Goal: Transaction & Acquisition: Purchase product/service

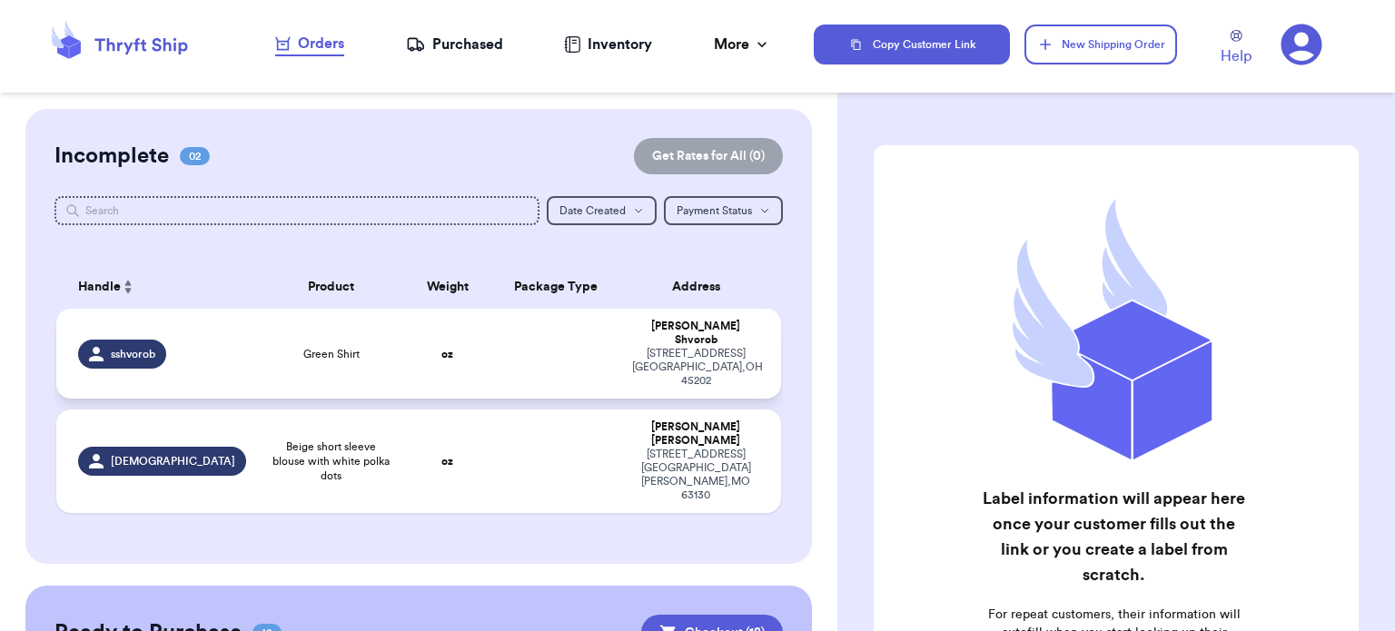
click at [531, 347] on td at bounding box center [556, 354] width 131 height 90
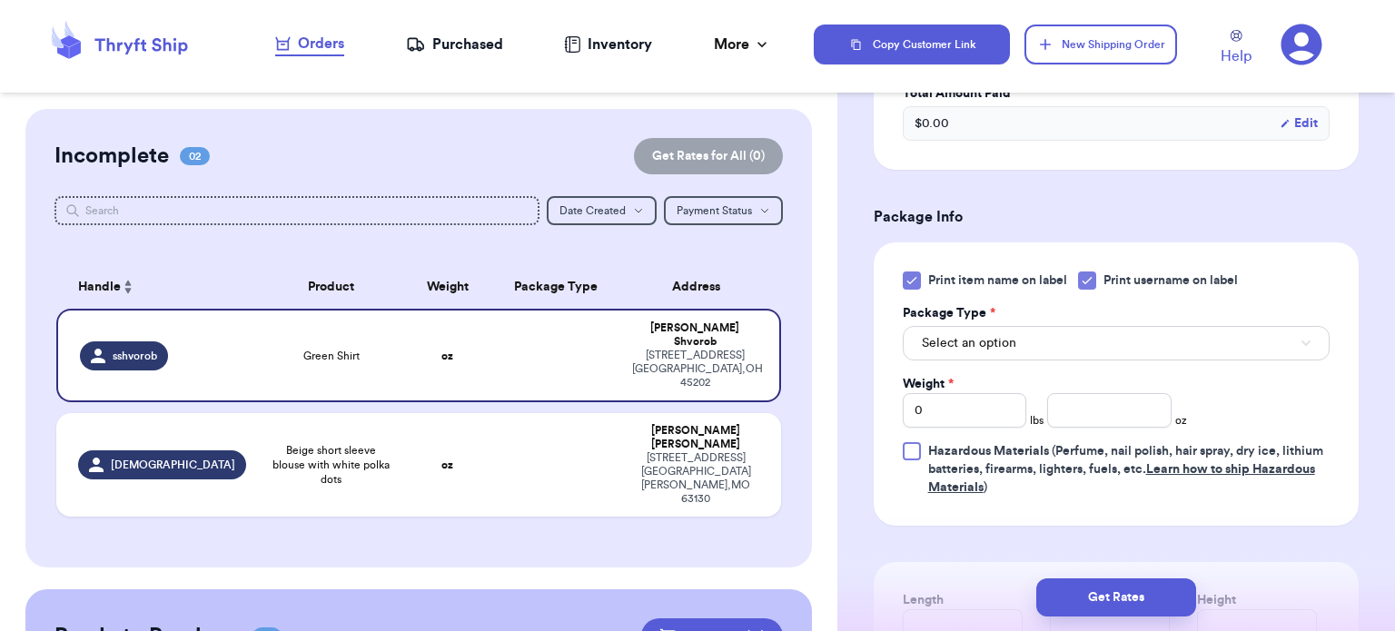
scroll to position [701, 0]
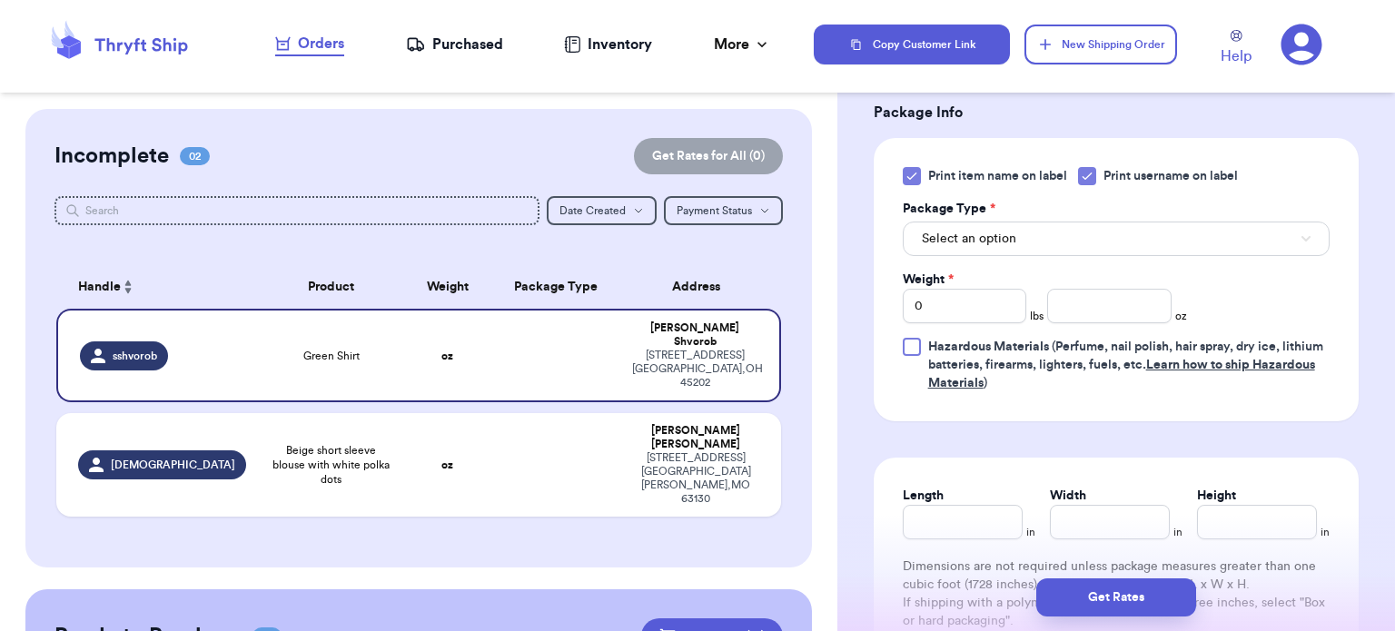
click at [903, 172] on div at bounding box center [912, 176] width 18 height 18
click at [0, 0] on input "Print item name on label" at bounding box center [0, 0] width 0 height 0
click at [1014, 222] on button "Select an option" at bounding box center [1116, 239] width 427 height 35
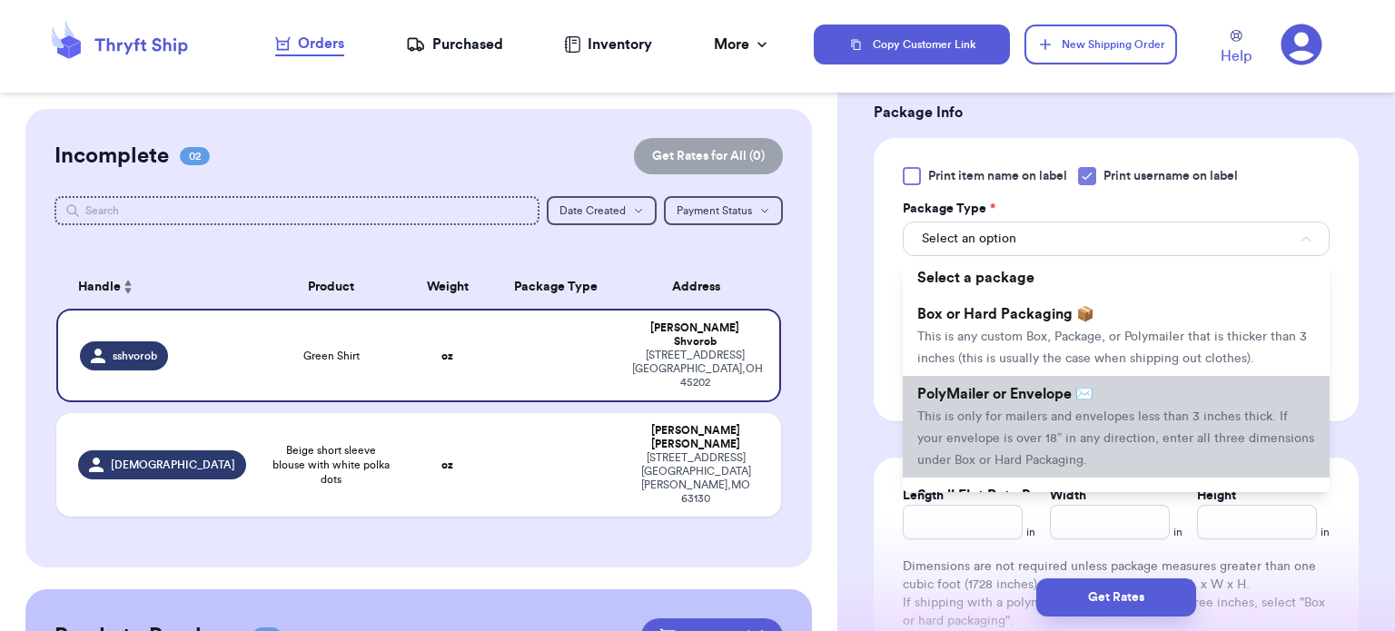
click at [1028, 401] on li "PolyMailer or Envelope ✉️ This is only for mailers and envelopes less than 3 in…" at bounding box center [1116, 427] width 427 height 102
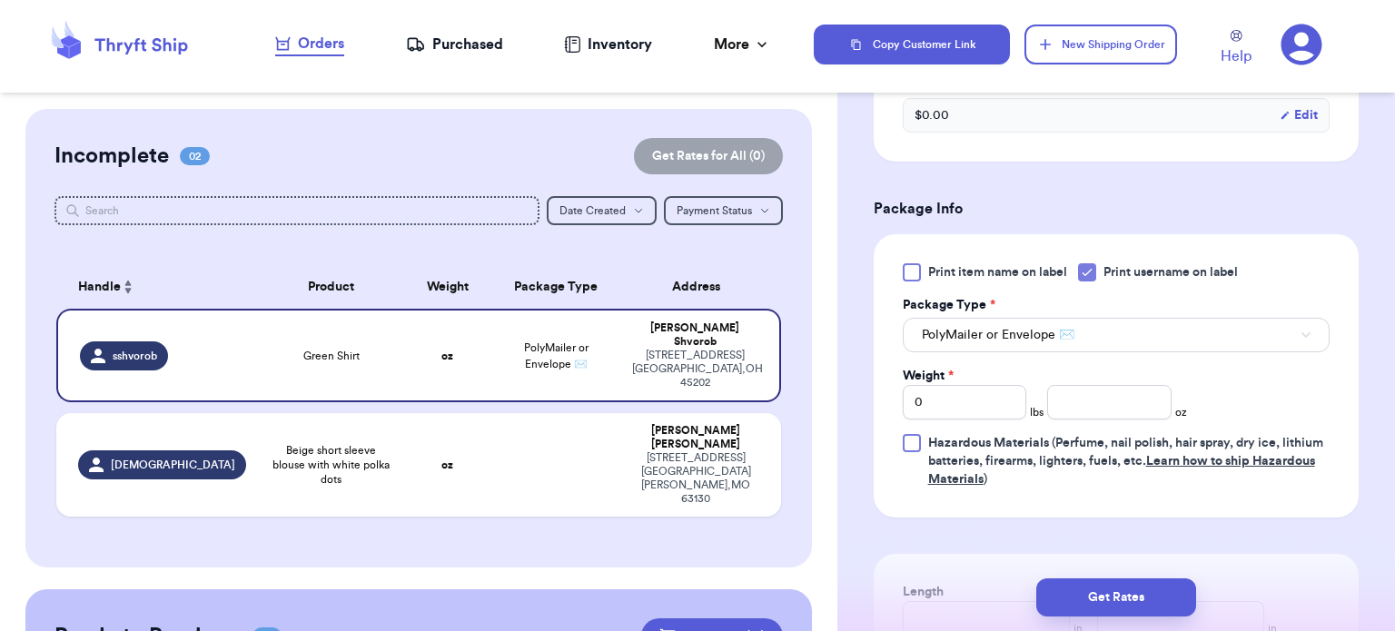
scroll to position [607, 0]
drag, startPoint x: 1394, startPoint y: 388, endPoint x: 1351, endPoint y: 544, distance: 161.9
click at [1351, 544] on div "Shipping Information Delete Label Customer Info Instagram Handle: sshvorob Name…" at bounding box center [1116, 238] width 558 height 1473
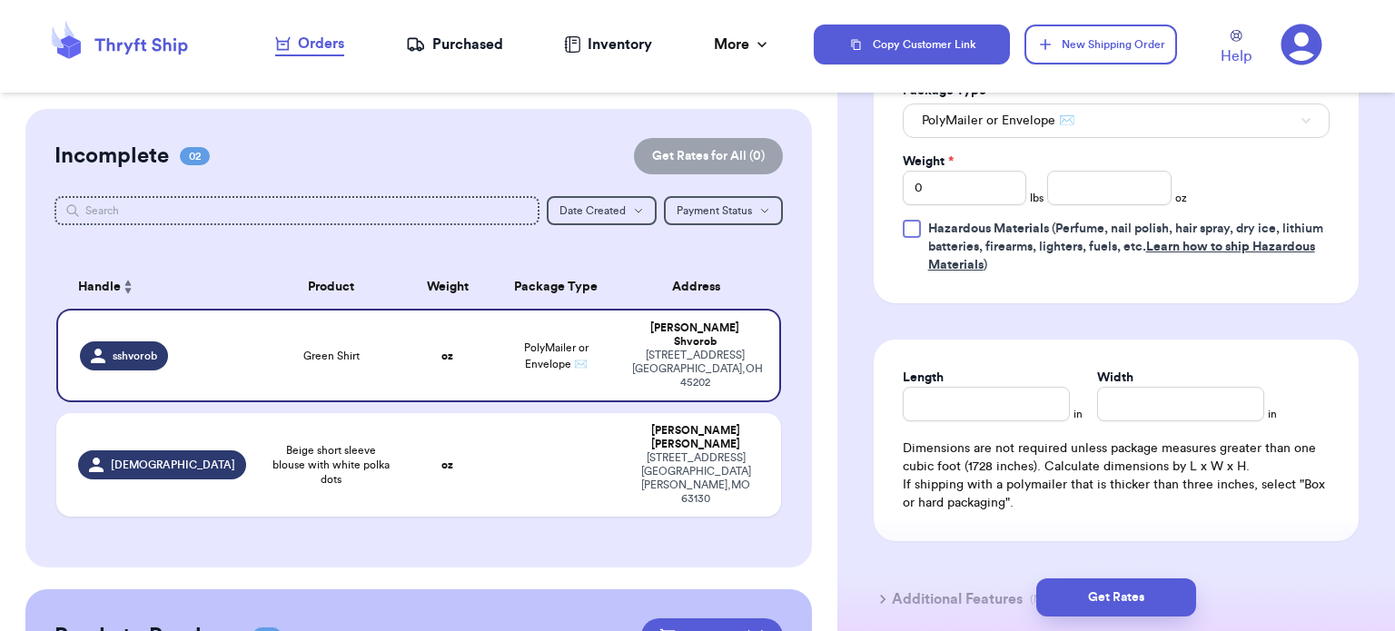
scroll to position [816, 0]
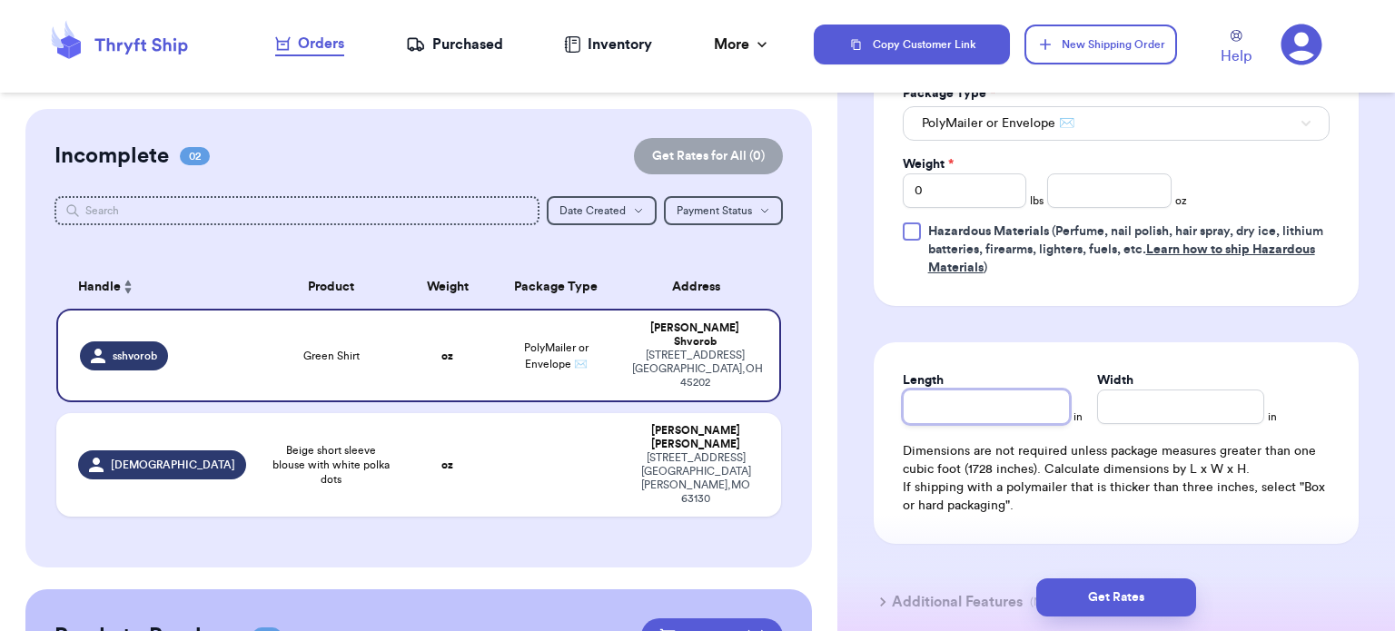
click at [947, 416] on input "Length" at bounding box center [986, 407] width 167 height 35
type input "1"
type input "10"
click at [1130, 414] on input "Width *" at bounding box center [1180, 407] width 167 height 35
type input "1"
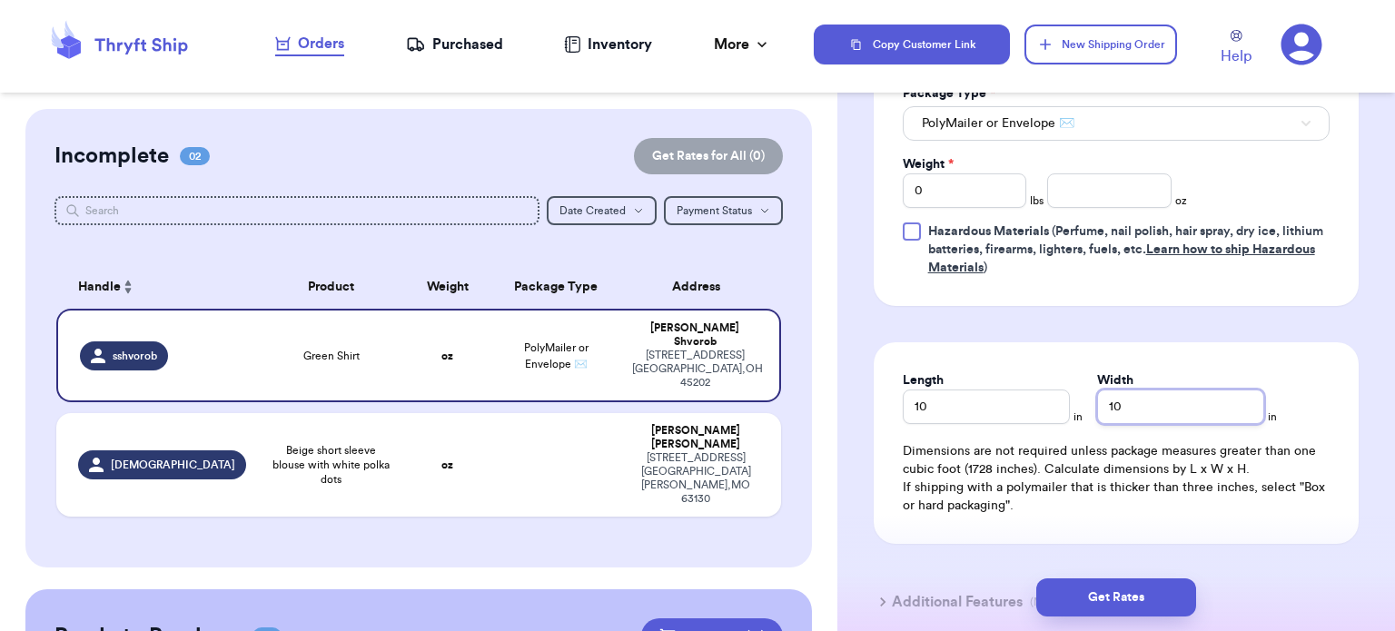
type input "10"
click at [1101, 183] on input "number" at bounding box center [1109, 190] width 124 height 35
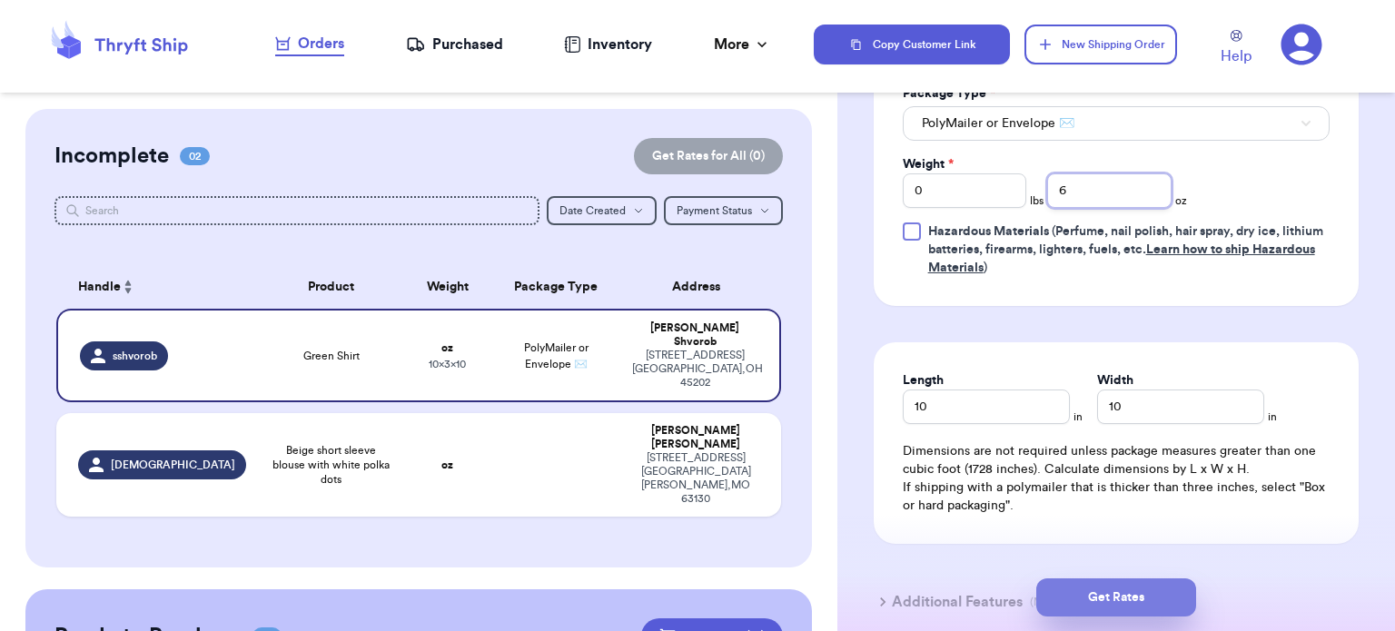
type input "6"
click at [1144, 588] on button "Get Rates" at bounding box center [1116, 598] width 160 height 38
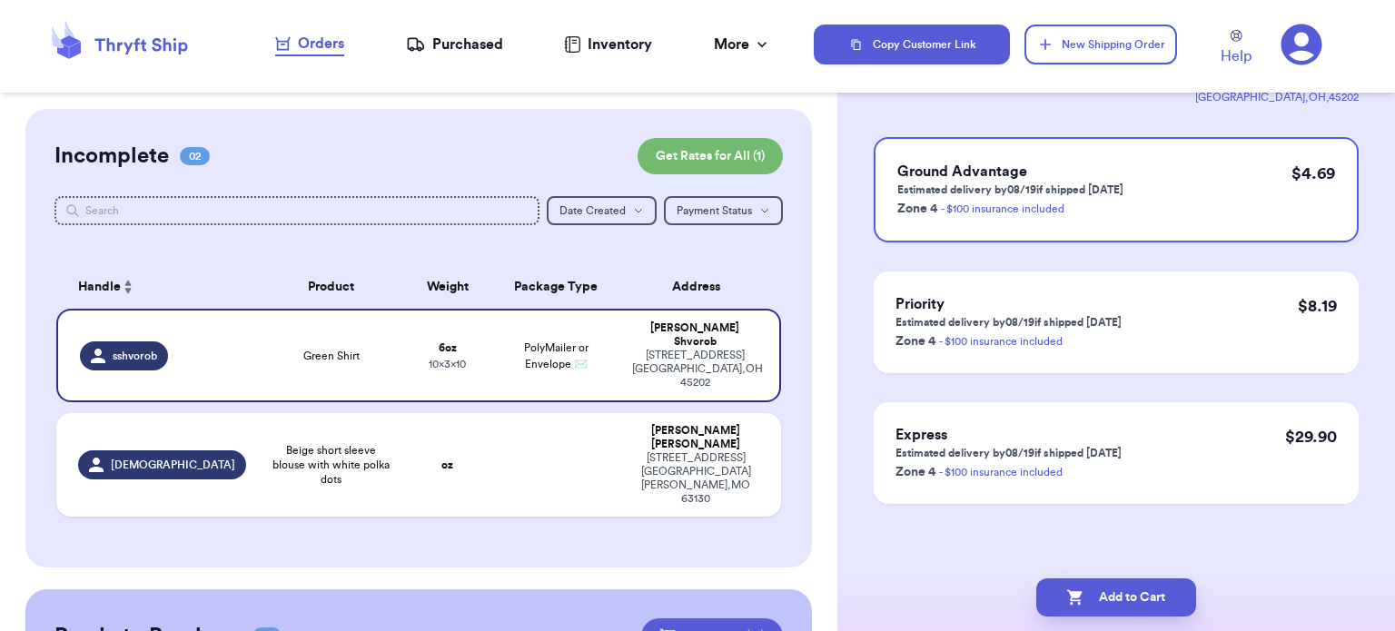
scroll to position [0, 0]
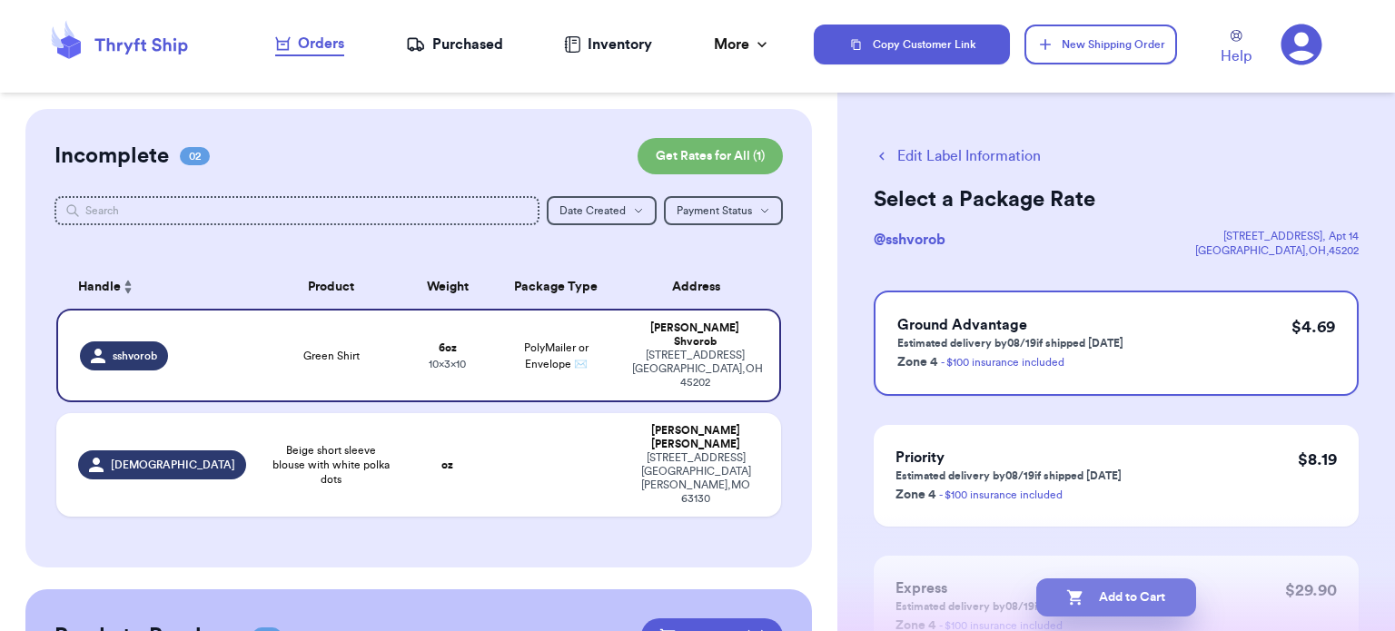
click at [1133, 595] on button "Add to Cart" at bounding box center [1116, 598] width 160 height 38
checkbox input "true"
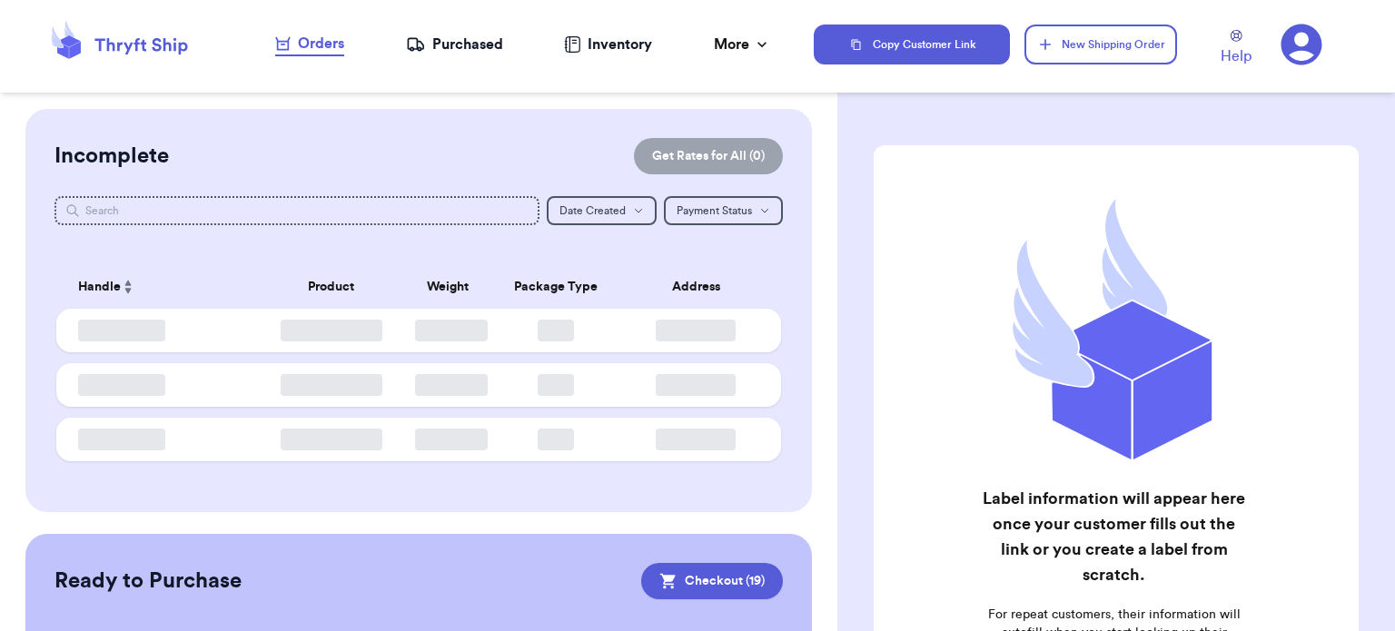
checkbox input "true"
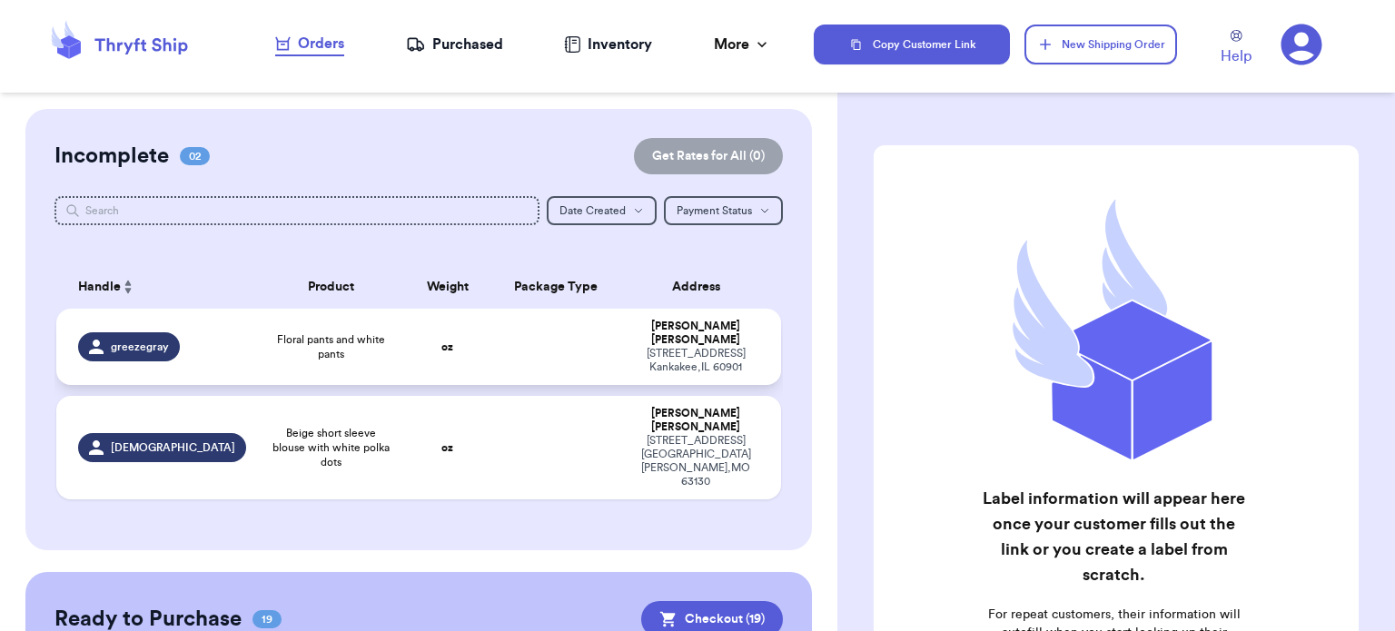
click at [549, 337] on td at bounding box center [556, 347] width 131 height 76
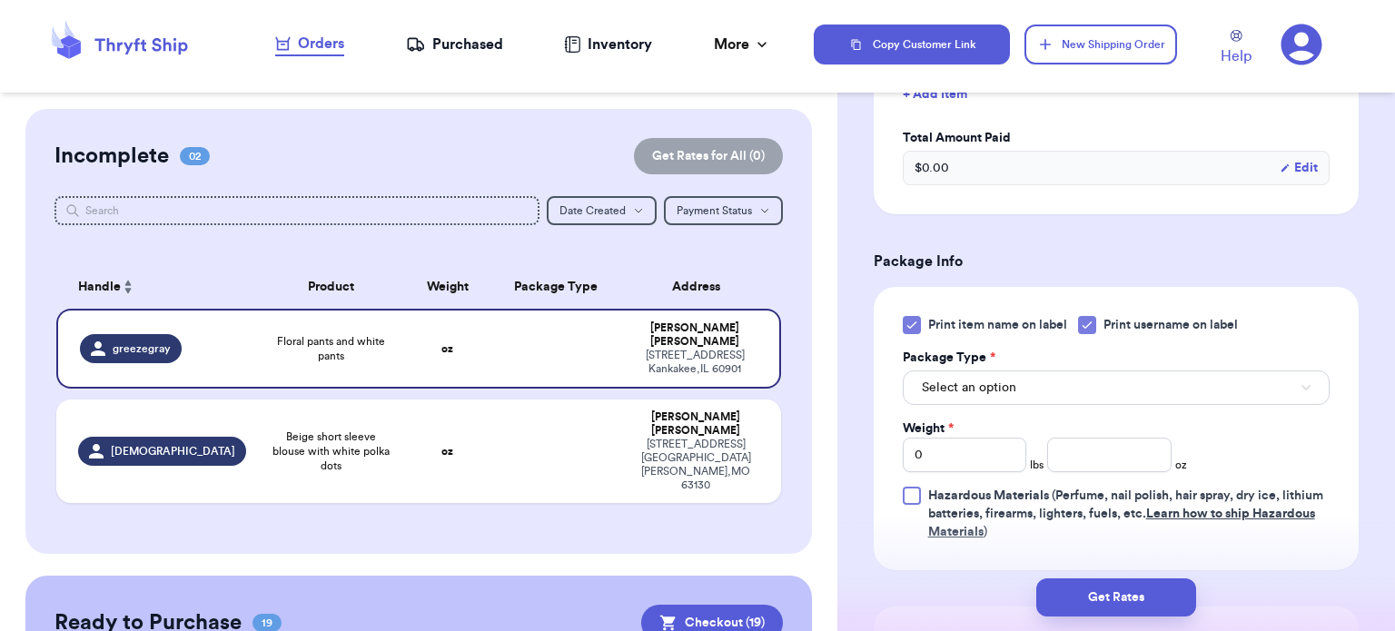
scroll to position [531, 0]
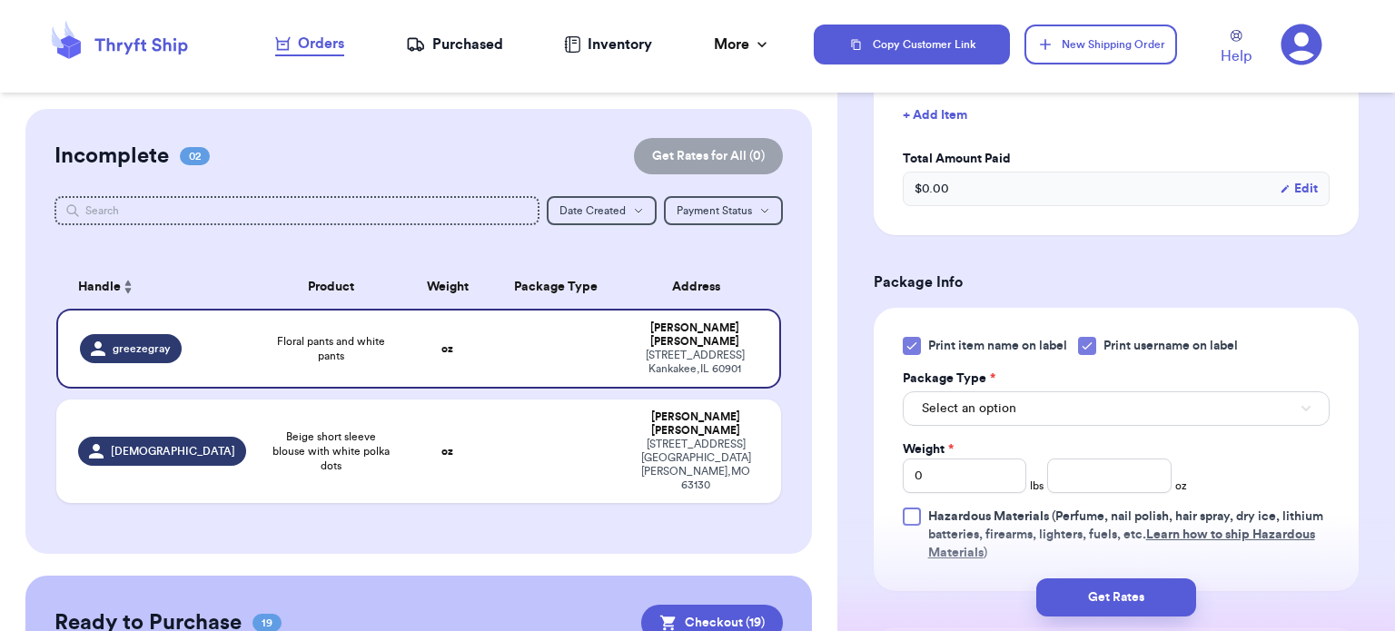
click at [915, 341] on icon at bounding box center [912, 346] width 15 height 15
click at [0, 0] on input "Print item name on label" at bounding box center [0, 0] width 0 height 0
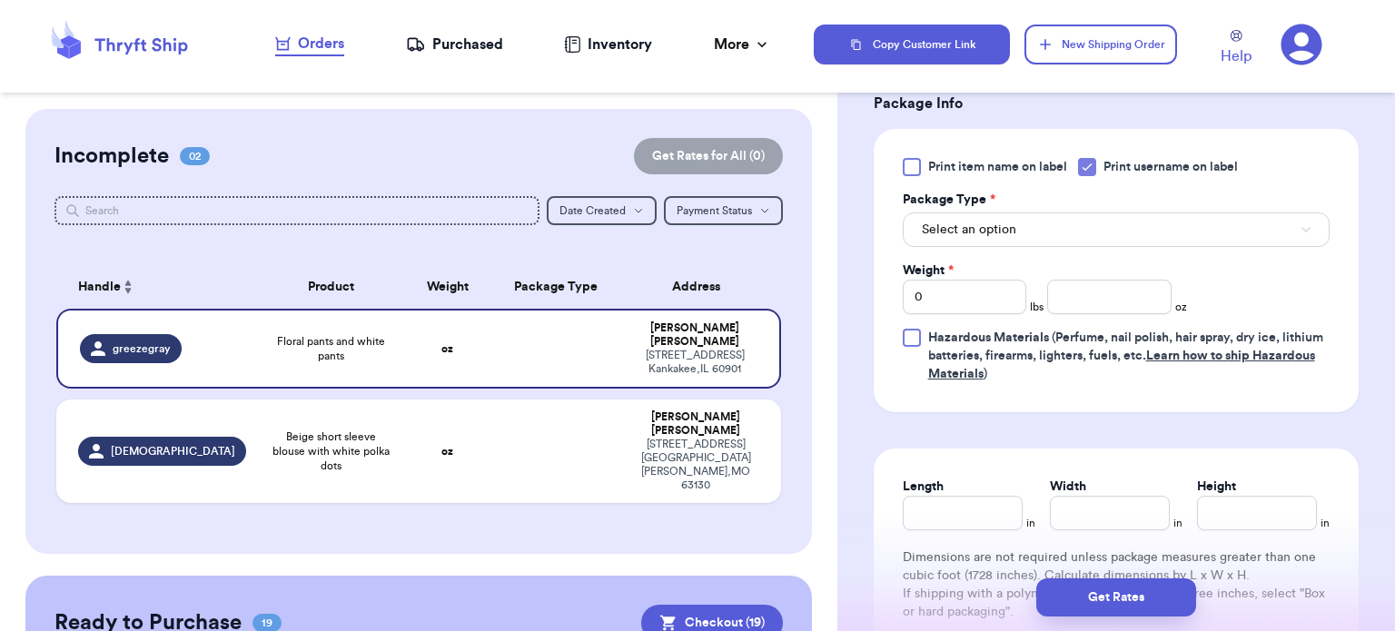
scroll to position [730, 0]
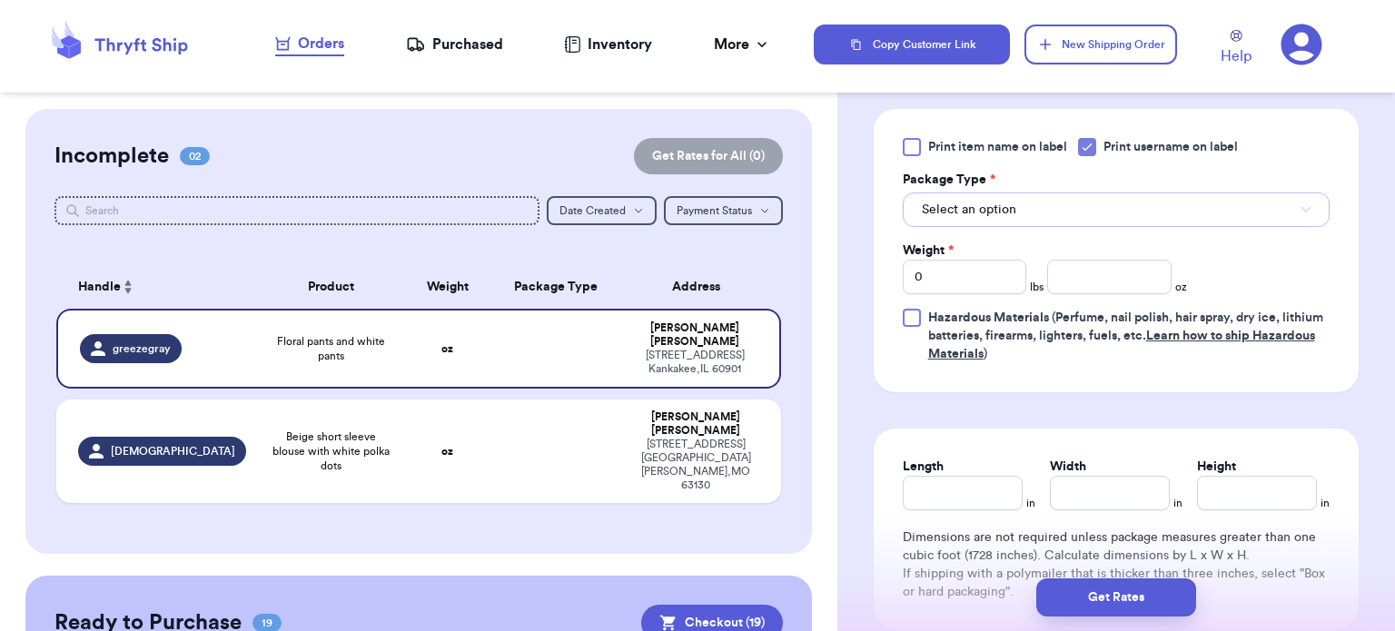
click at [1175, 207] on button "Select an option" at bounding box center [1116, 210] width 427 height 35
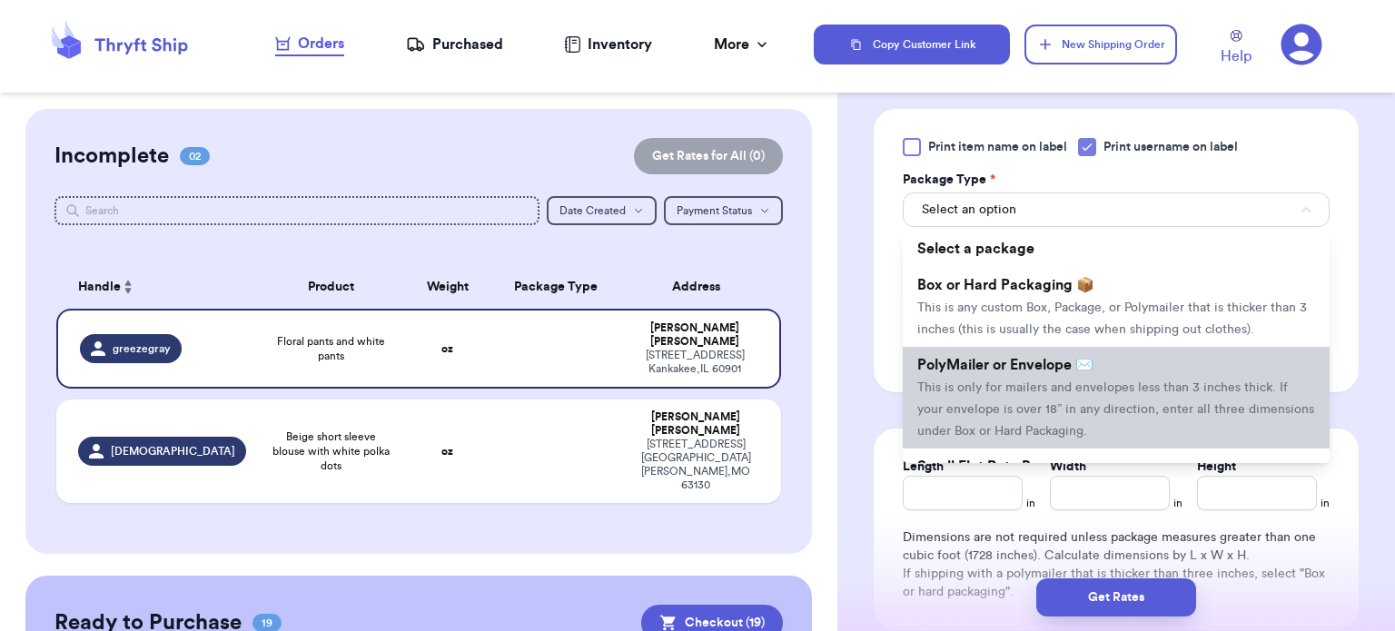
click at [1139, 372] on li "PolyMailer or Envelope ✉️ This is only for mailers and envelopes less than 3 in…" at bounding box center [1116, 398] width 427 height 102
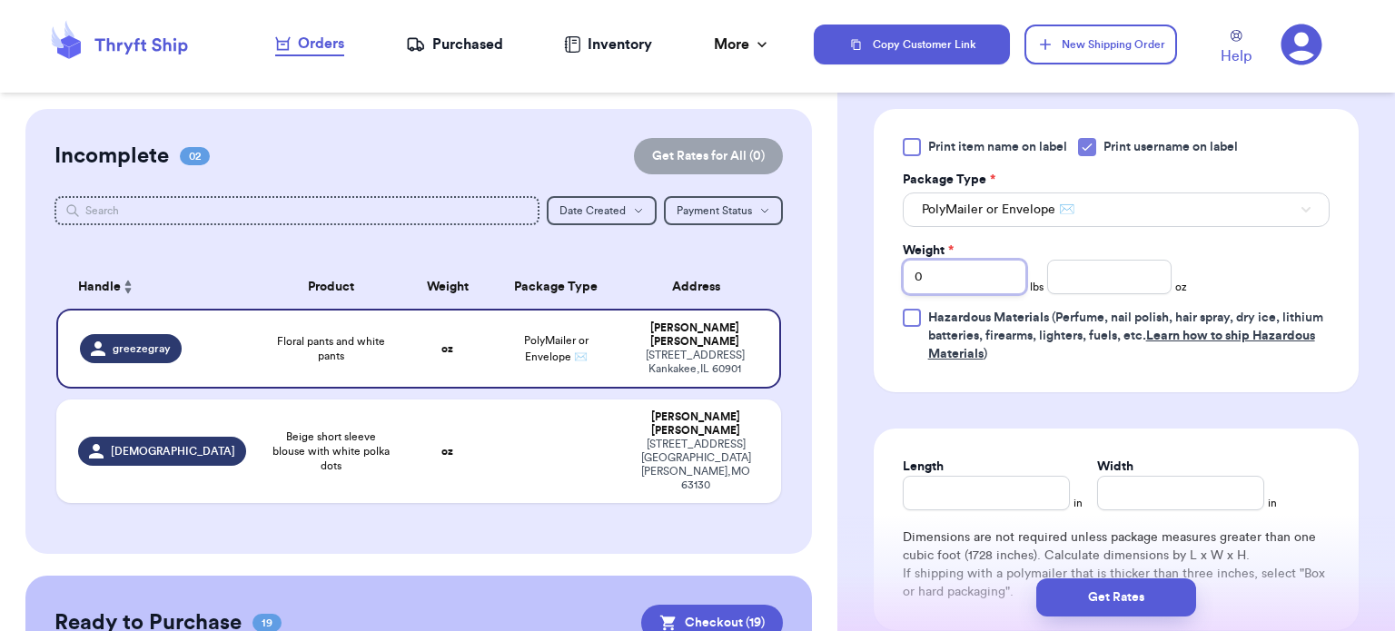
click at [999, 270] on input "0" at bounding box center [965, 277] width 124 height 35
type input "1"
click at [1154, 277] on input "number" at bounding box center [1109, 277] width 124 height 35
type input "4"
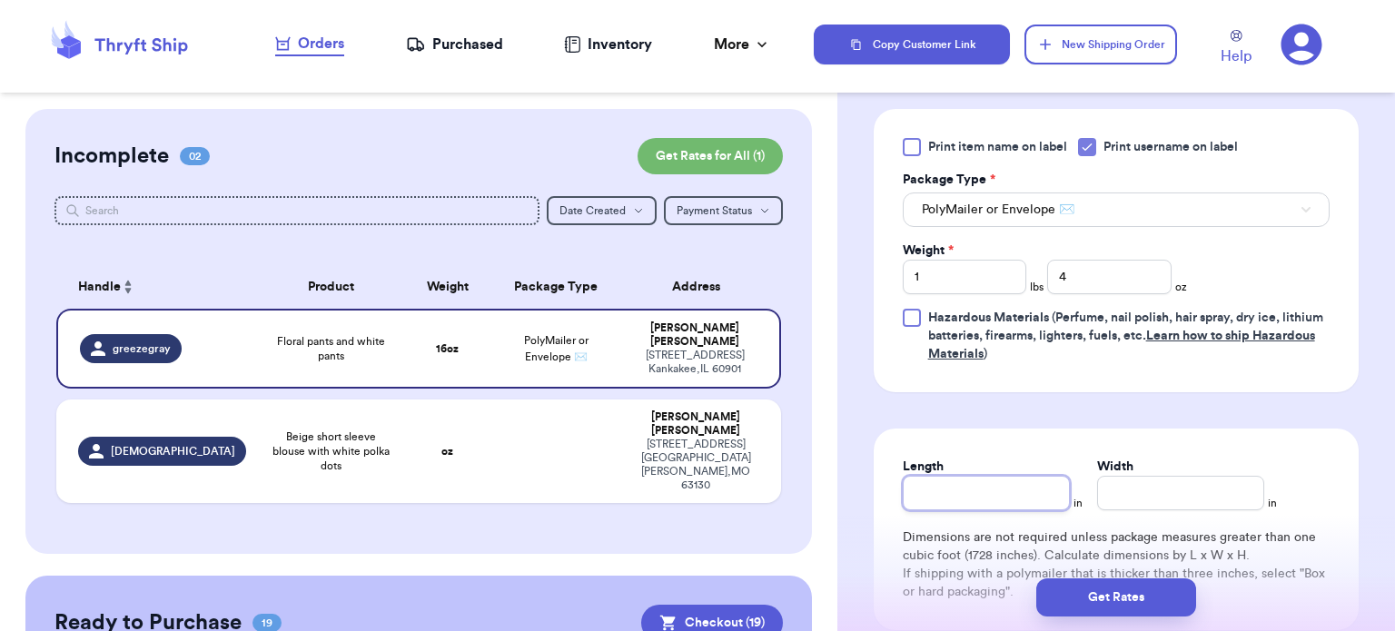
click at [1006, 508] on input "Length" at bounding box center [986, 493] width 167 height 35
type input "12"
click at [1157, 490] on input "Width *" at bounding box center [1180, 493] width 167 height 35
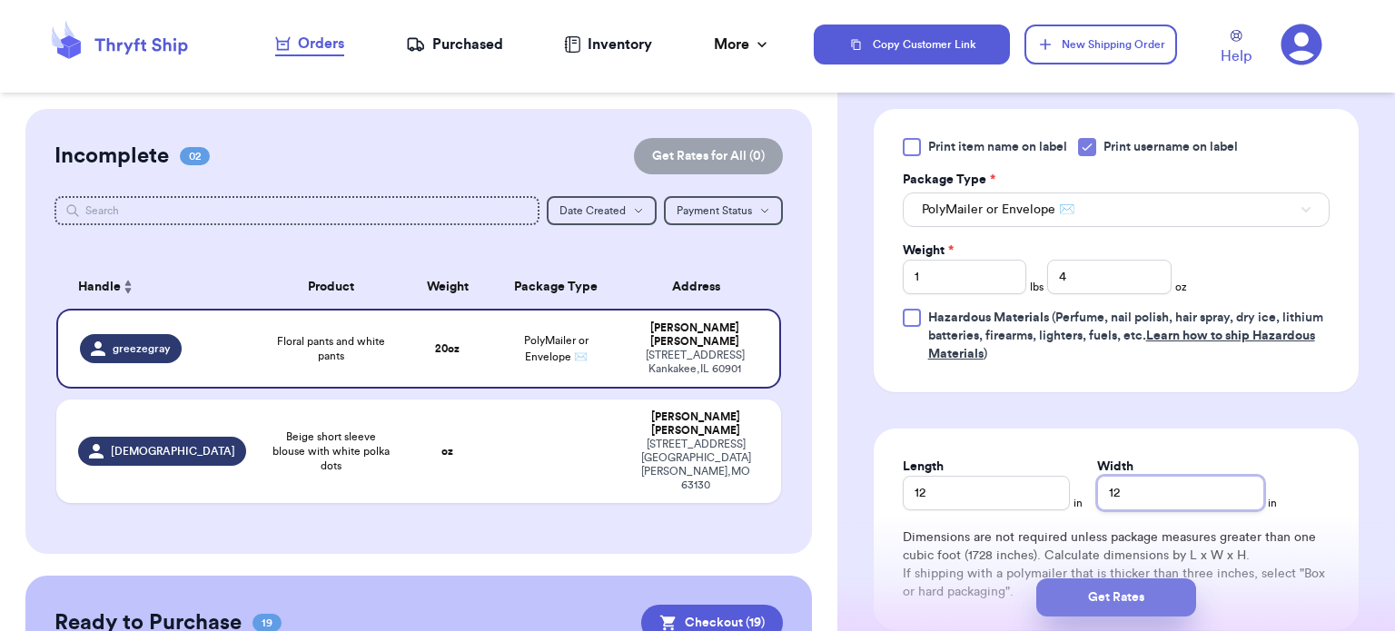
type input "12"
click at [1139, 597] on button "Get Rates" at bounding box center [1116, 598] width 160 height 38
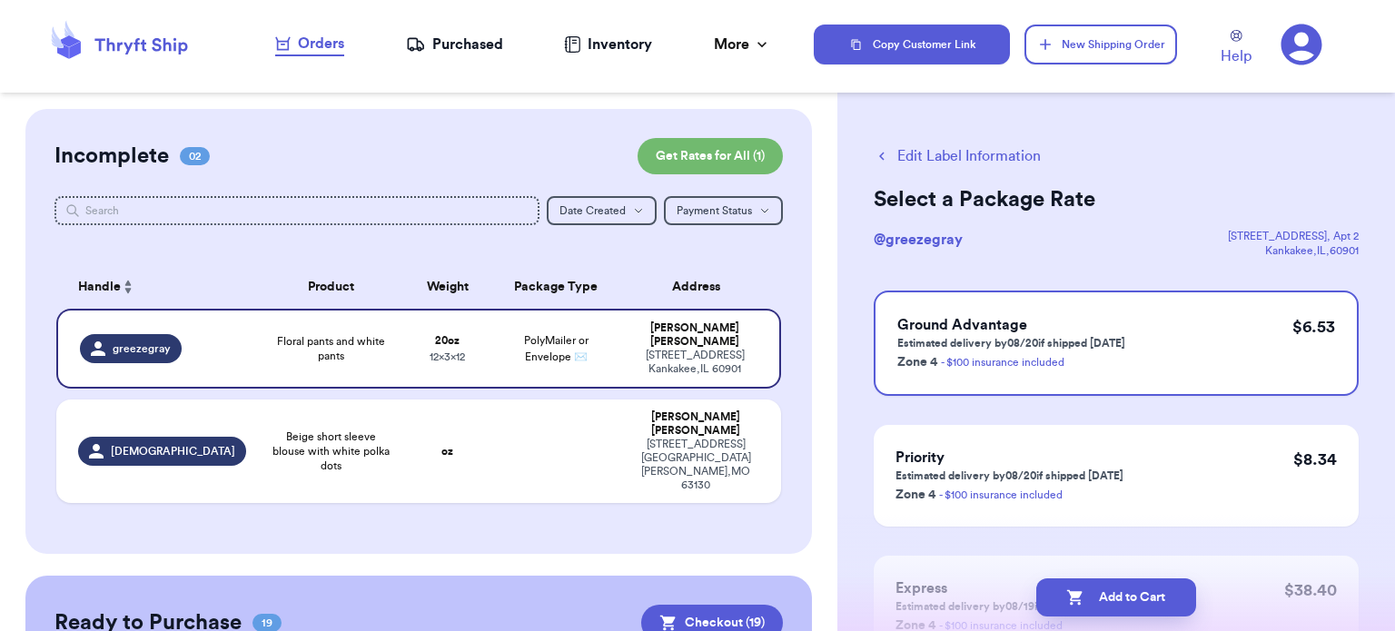
click at [1139, 597] on button "Add to Cart" at bounding box center [1116, 598] width 160 height 38
checkbox input "true"
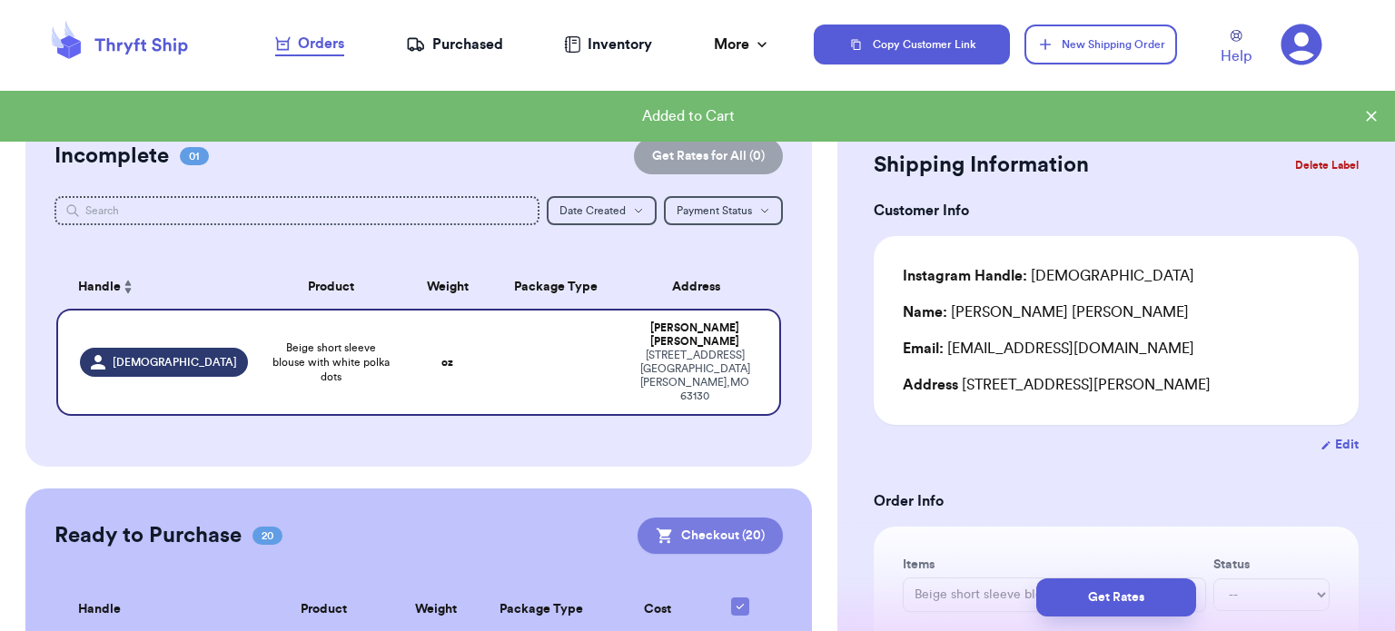
click at [712, 518] on button "Checkout ( 20 )" at bounding box center [710, 536] width 145 height 36
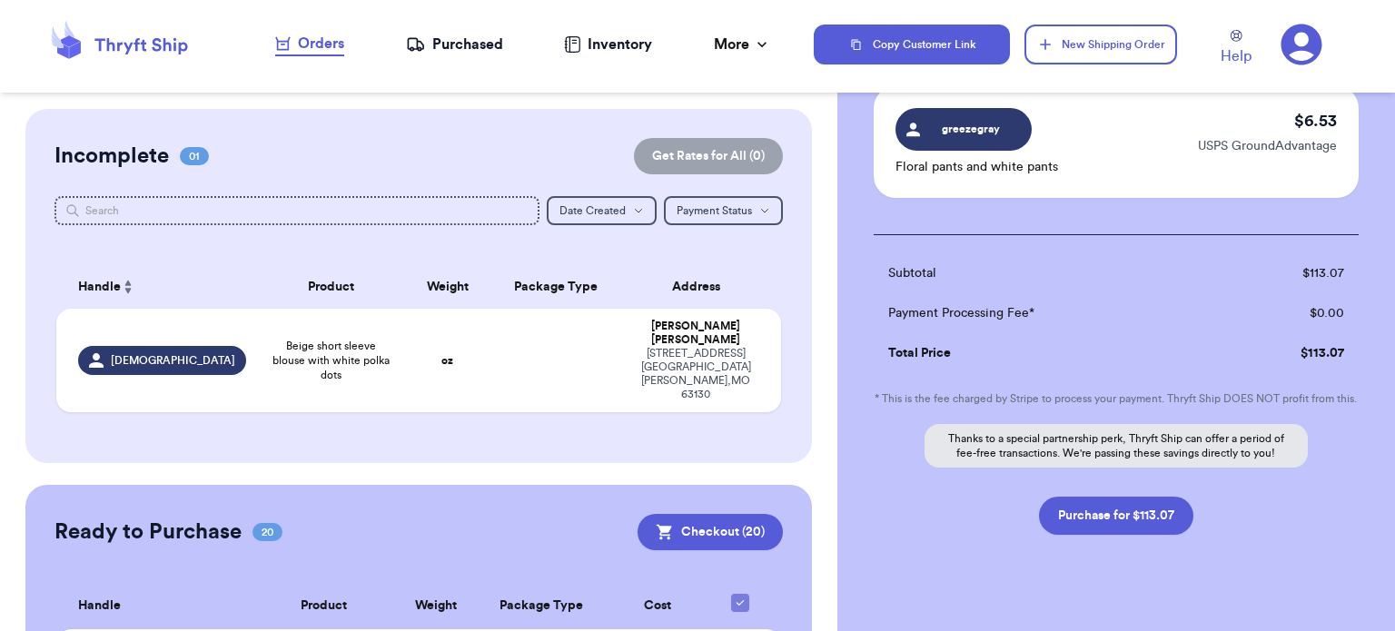
scroll to position [2558, 0]
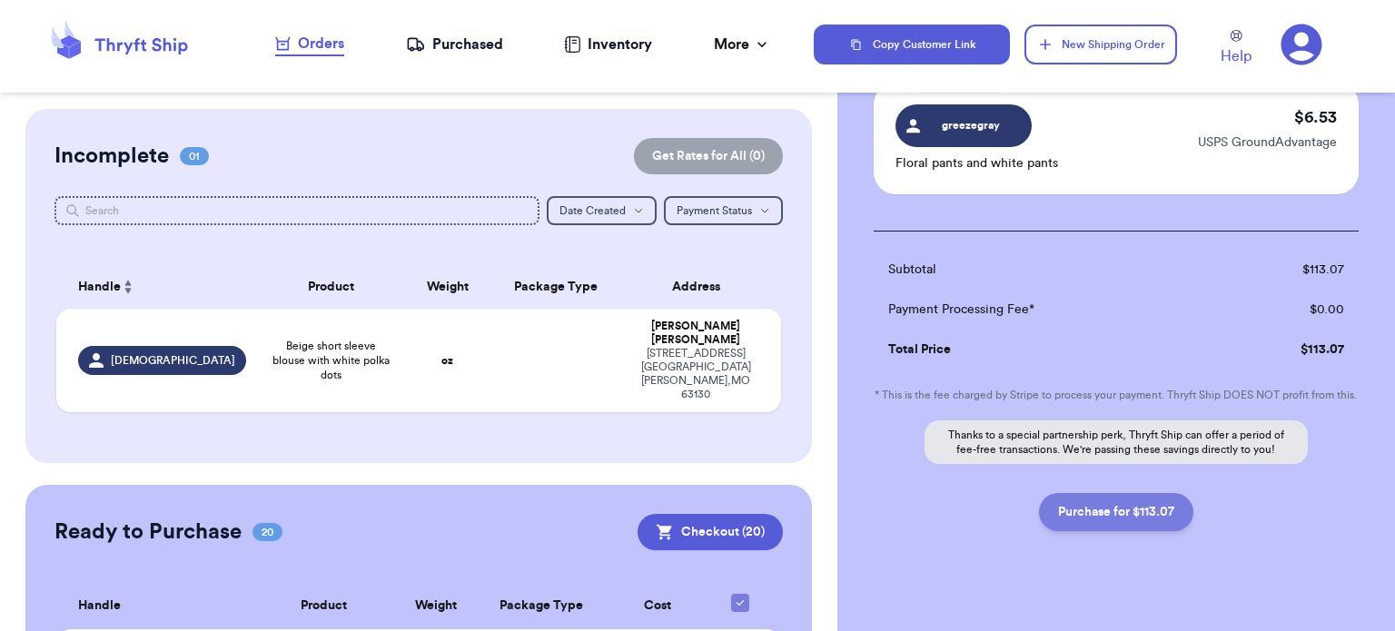
click at [1131, 528] on button "Purchase for $113.07" at bounding box center [1116, 512] width 154 height 38
checkbox input "false"
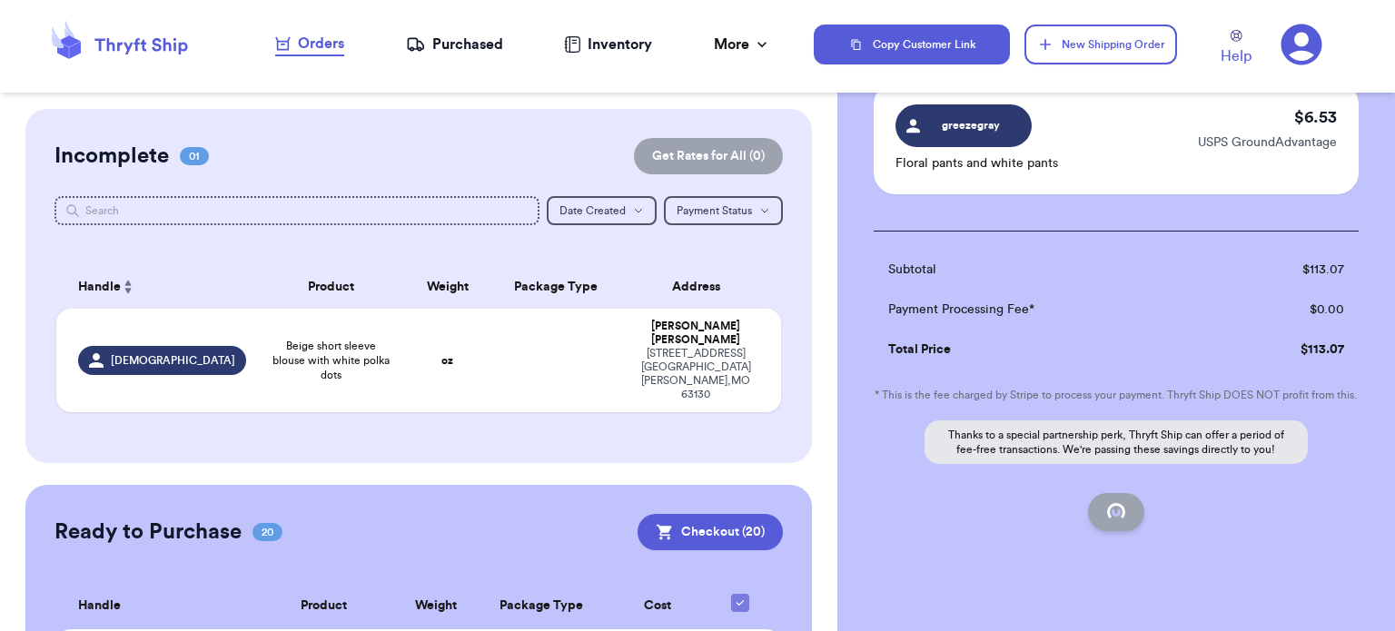
checkbox input "false"
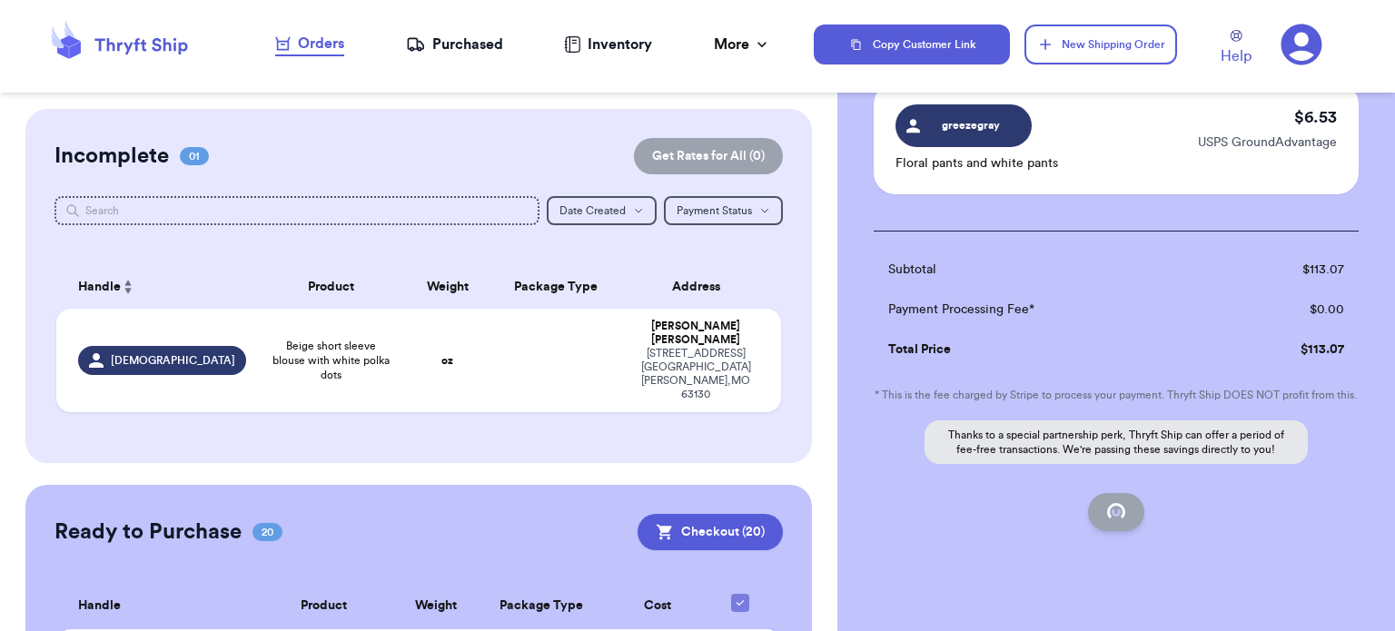
checkbox input "false"
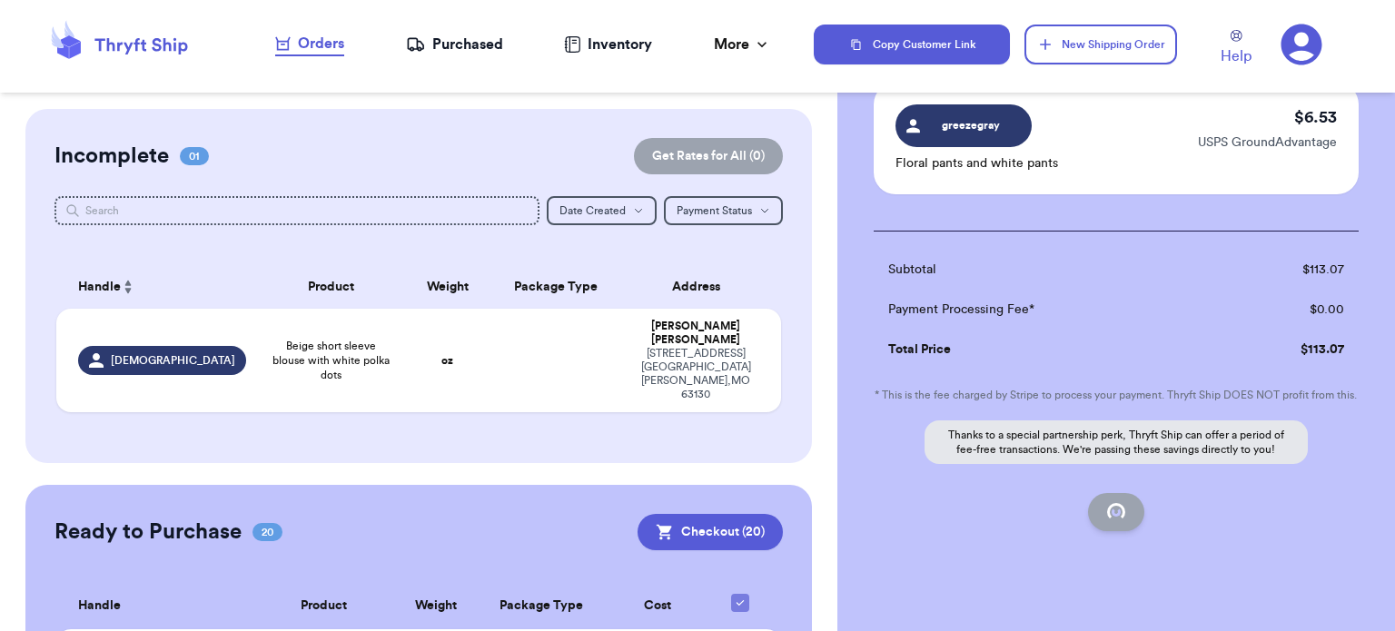
checkbox input "false"
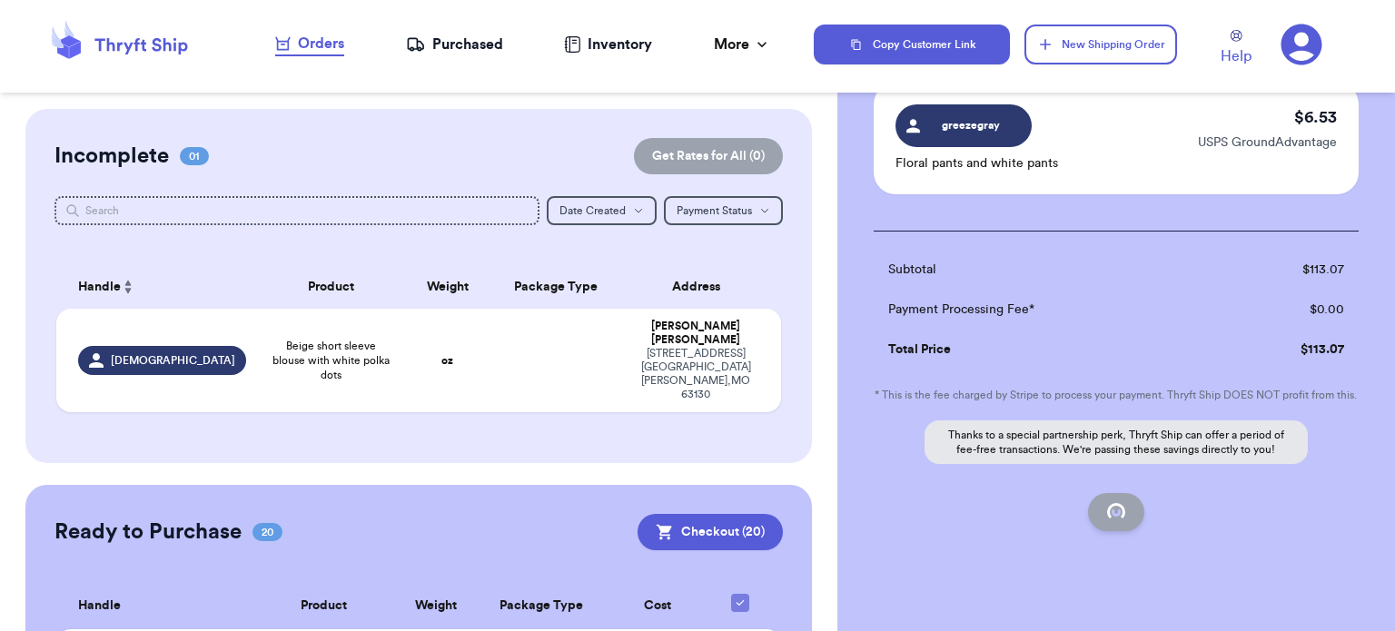
checkbox input "false"
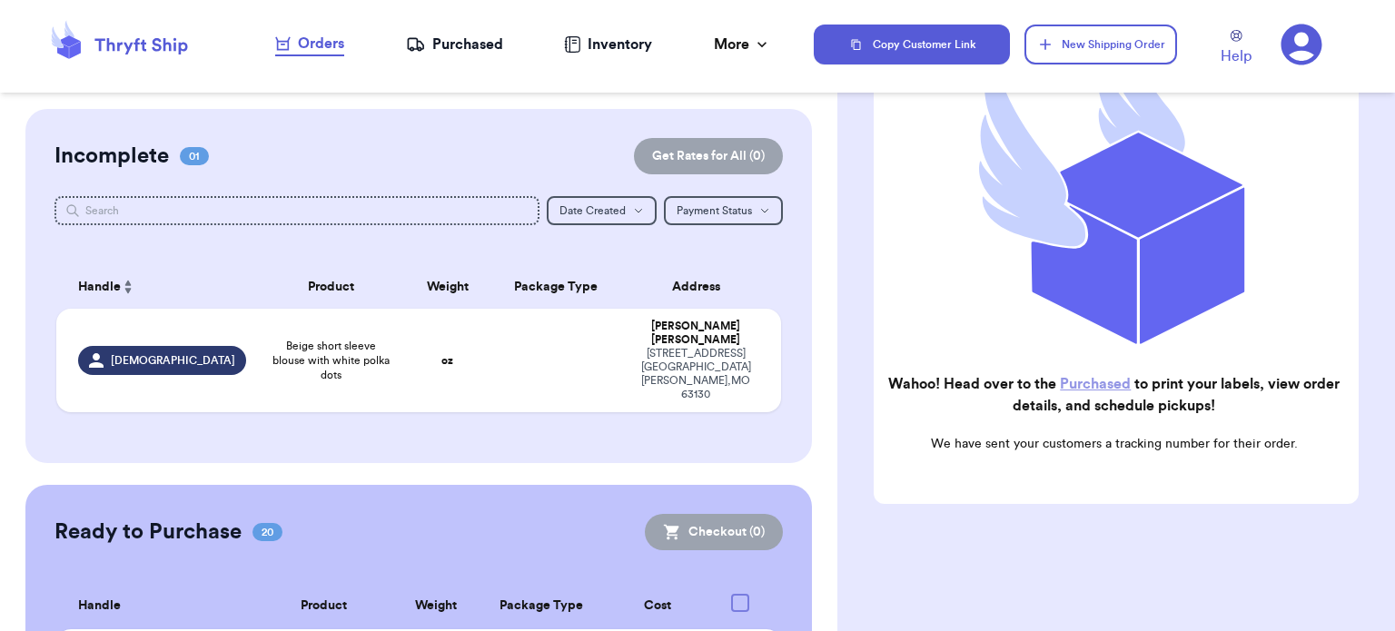
checkbox input "true"
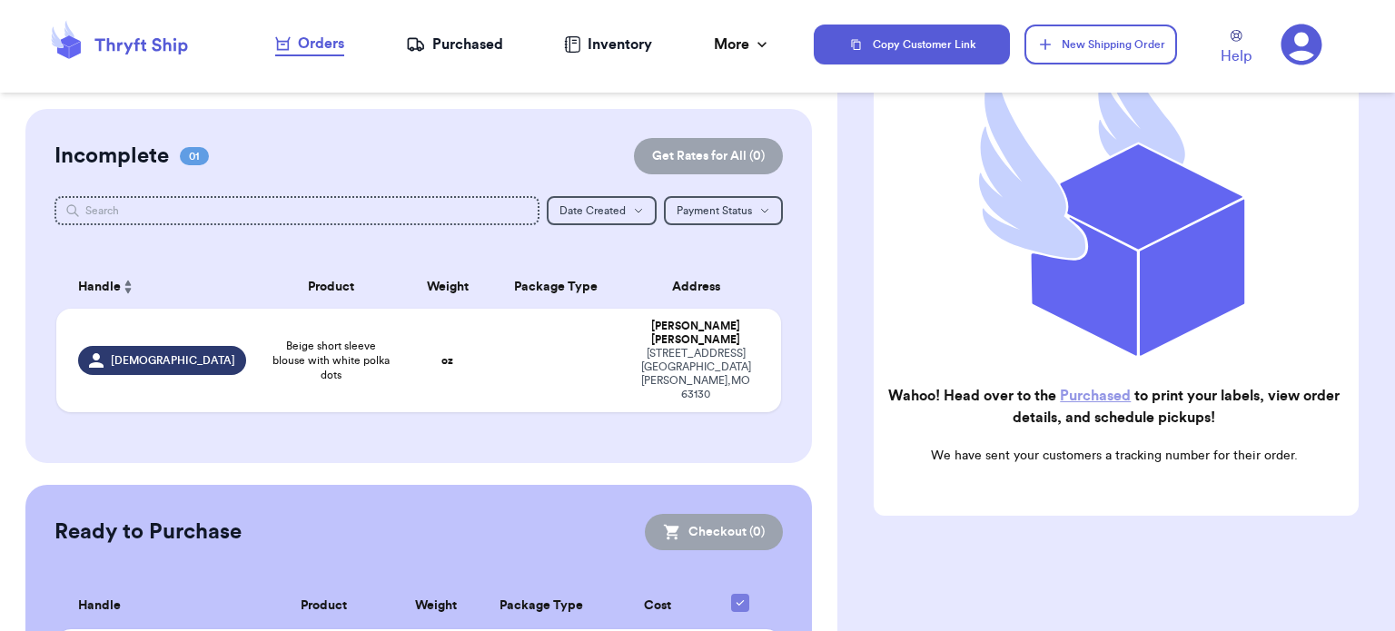
click at [505, 33] on nav "Orders Purchased Inventory More Stats Completed Orders" at bounding box center [523, 45] width 581 height 60
click at [483, 43] on div "Purchased" at bounding box center [454, 45] width 97 height 22
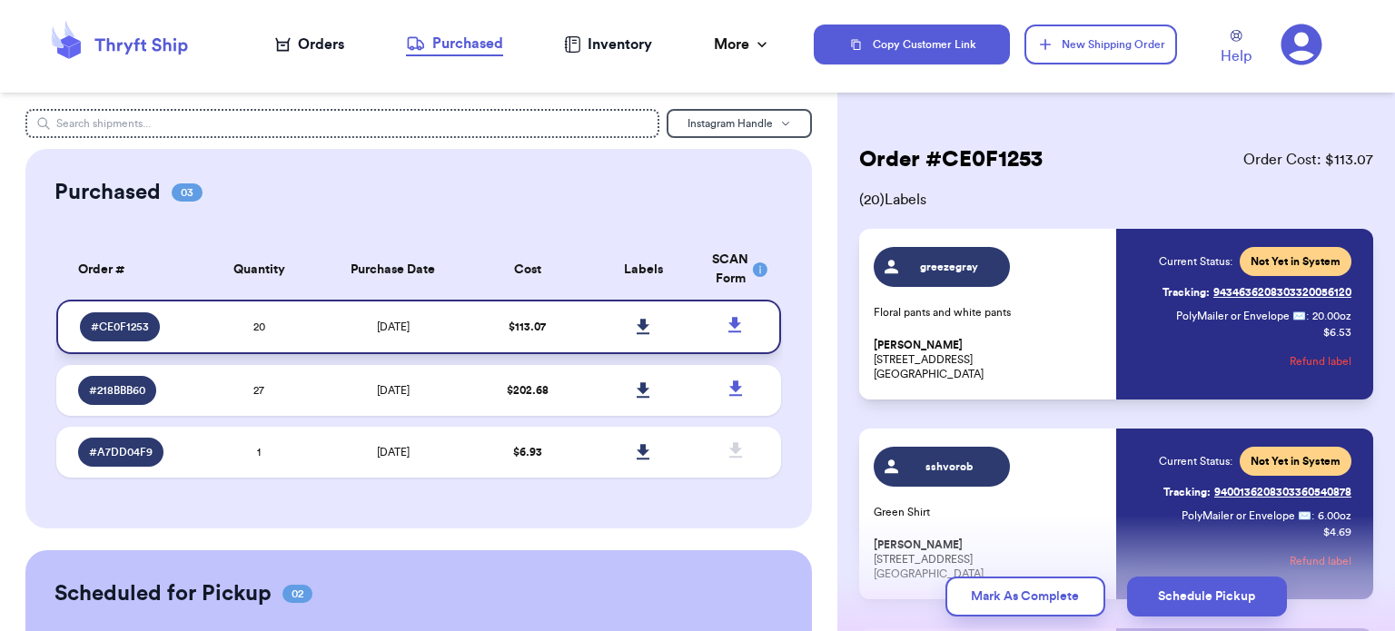
click at [623, 323] on link at bounding box center [643, 327] width 40 height 40
